Goal: Information Seeking & Learning: Learn about a topic

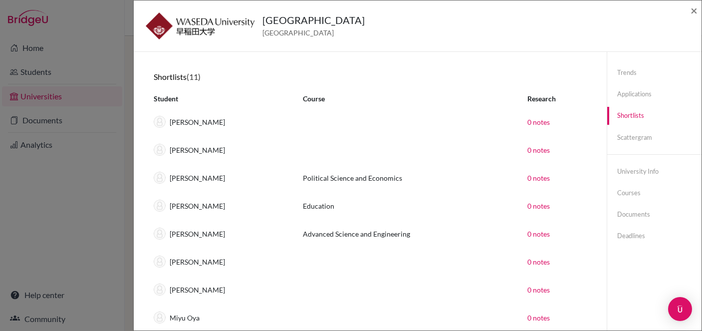
select select "2026"
click at [696, 8] on span "×" at bounding box center [694, 10] width 7 height 14
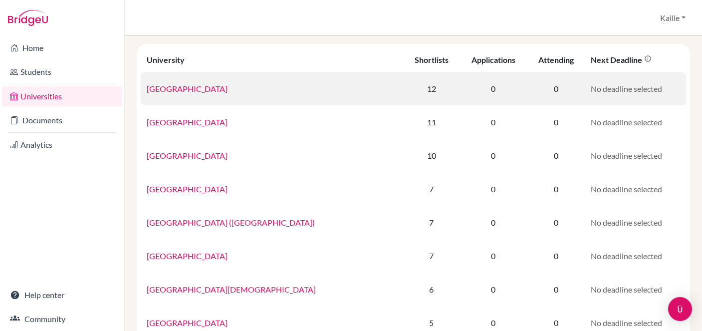
click at [199, 92] on link "[GEOGRAPHIC_DATA]" at bounding box center [187, 88] width 81 height 9
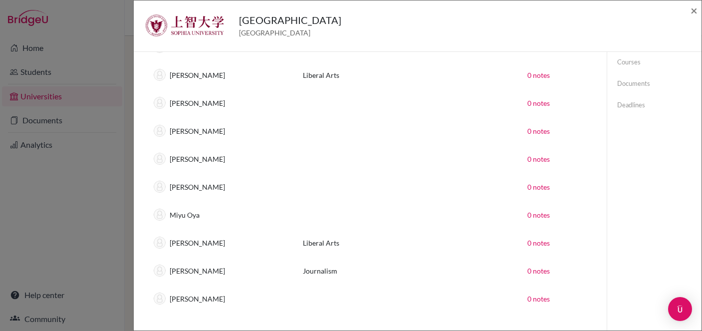
scroll to position [157, 0]
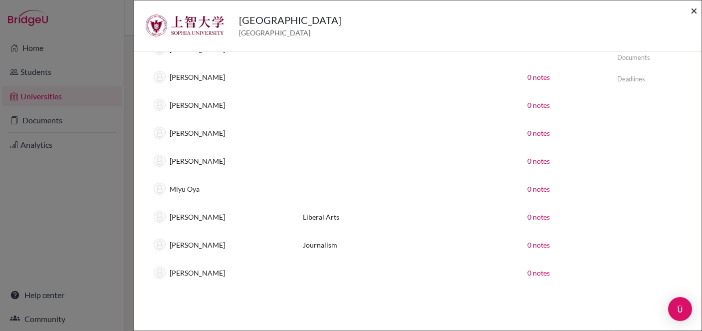
click at [693, 10] on span "×" at bounding box center [694, 10] width 7 height 14
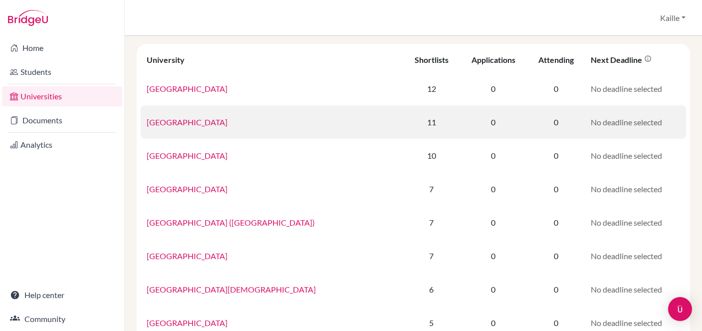
click at [198, 130] on td "[GEOGRAPHIC_DATA]" at bounding box center [272, 121] width 263 height 33
click at [195, 117] on link "[GEOGRAPHIC_DATA]" at bounding box center [187, 121] width 81 height 9
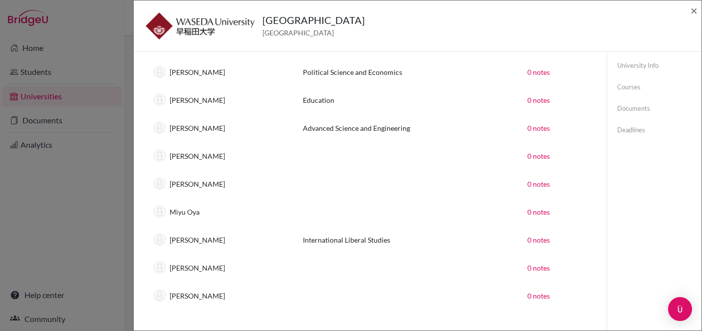
scroll to position [114, 0]
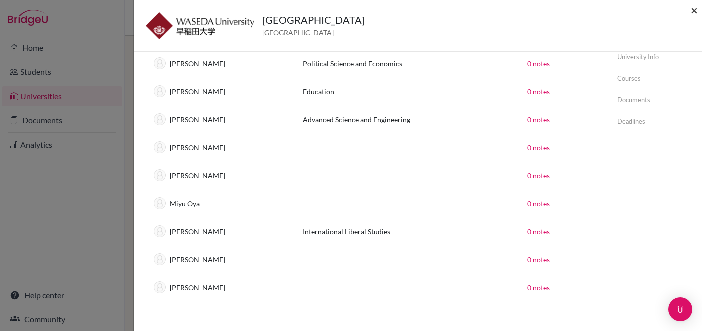
click at [695, 9] on span "×" at bounding box center [694, 10] width 7 height 14
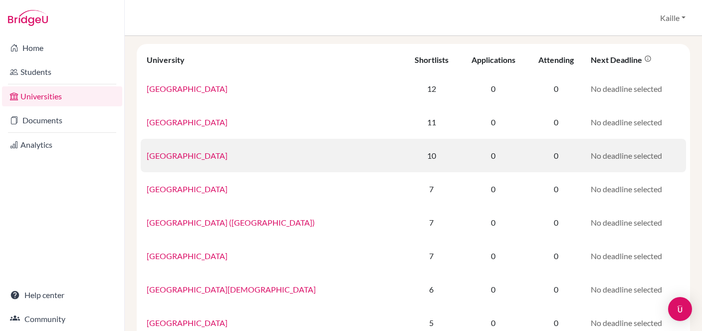
click at [213, 155] on link "[GEOGRAPHIC_DATA]" at bounding box center [187, 155] width 81 height 9
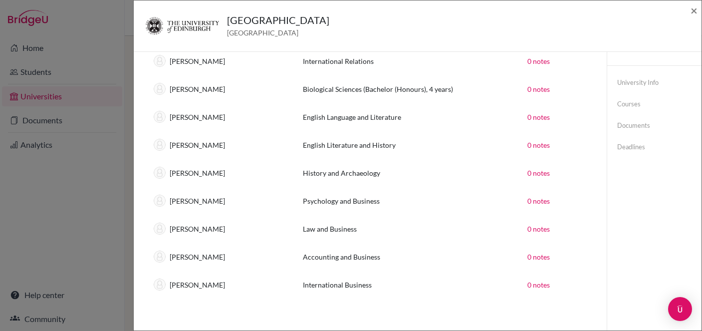
scroll to position [101, 0]
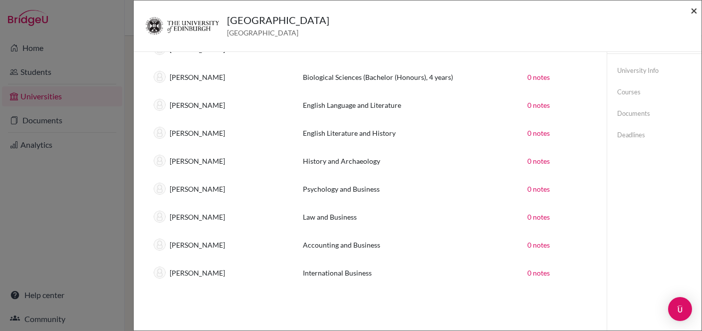
click at [695, 10] on span "×" at bounding box center [694, 10] width 7 height 14
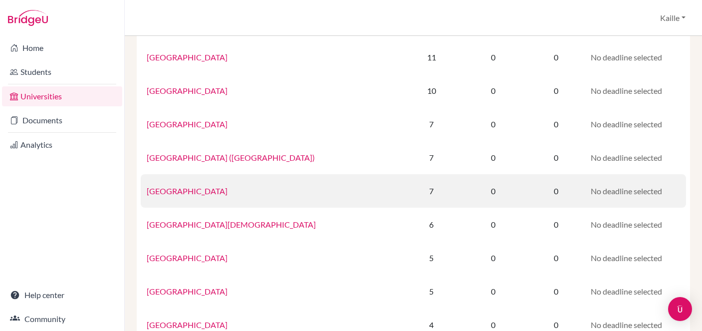
scroll to position [116, 0]
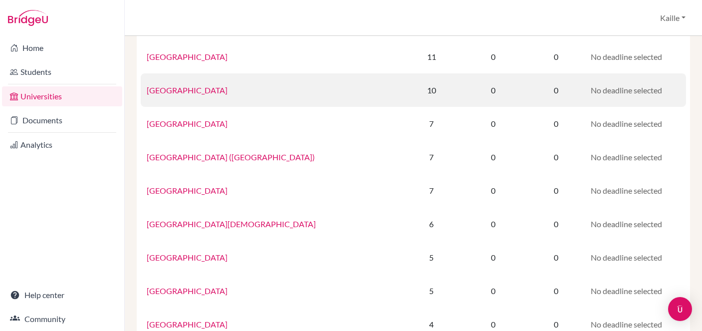
click at [220, 90] on link "[GEOGRAPHIC_DATA]" at bounding box center [187, 89] width 81 height 9
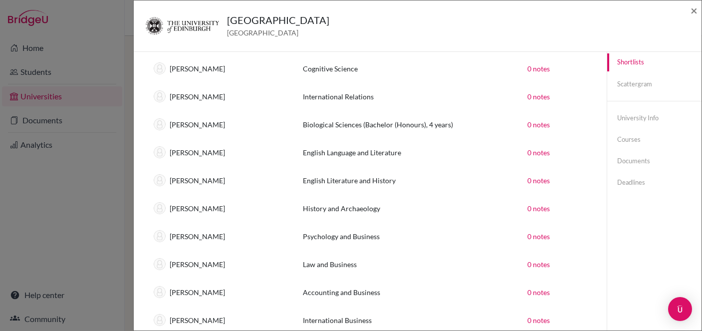
scroll to position [84, 0]
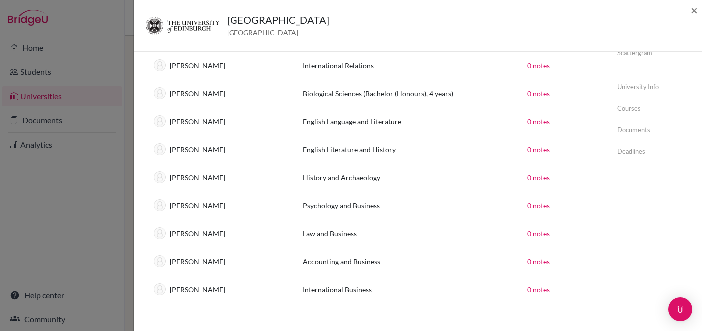
click at [129, 57] on div "[GEOGRAPHIC_DATA] [GEOGRAPHIC_DATA] × Trends You don’t have any previous applic…" at bounding box center [351, 165] width 702 height 331
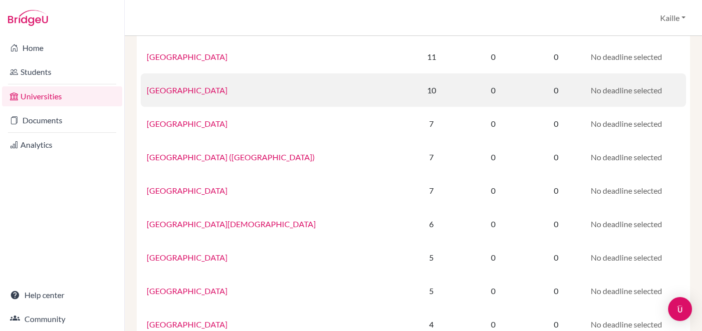
scroll to position [0, 0]
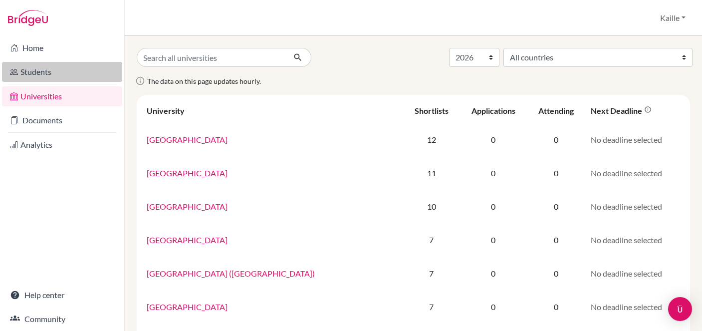
click at [46, 72] on link "Students" at bounding box center [62, 72] width 120 height 20
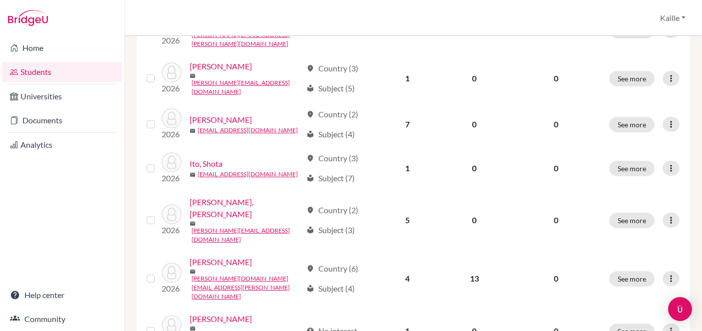
scroll to position [826, 0]
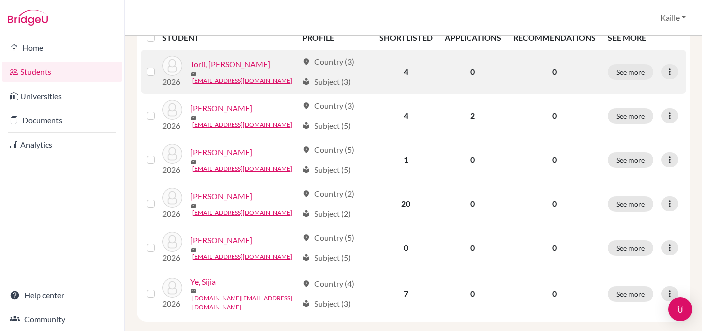
scroll to position [212, 0]
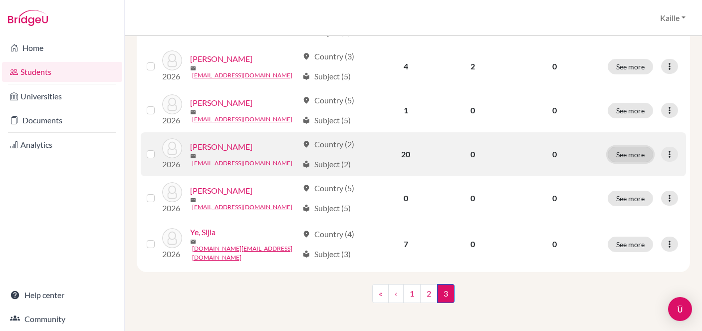
click at [629, 154] on button "See more" at bounding box center [630, 154] width 45 height 15
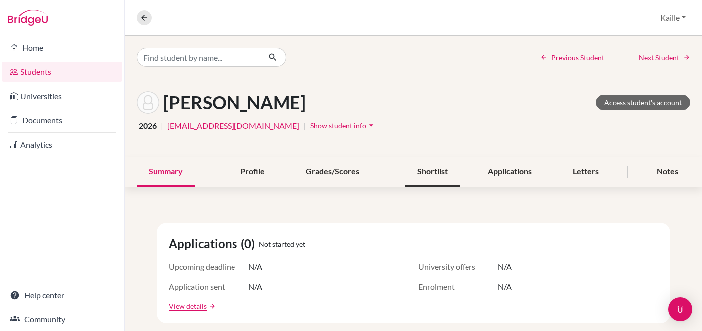
click at [427, 176] on div "Shortlist" at bounding box center [432, 171] width 54 height 29
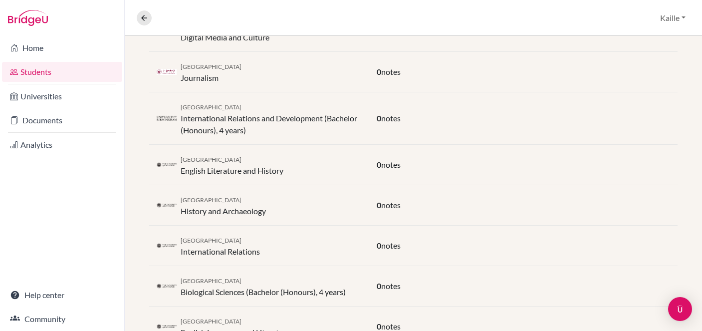
scroll to position [285, 0]
